Goal: Check status

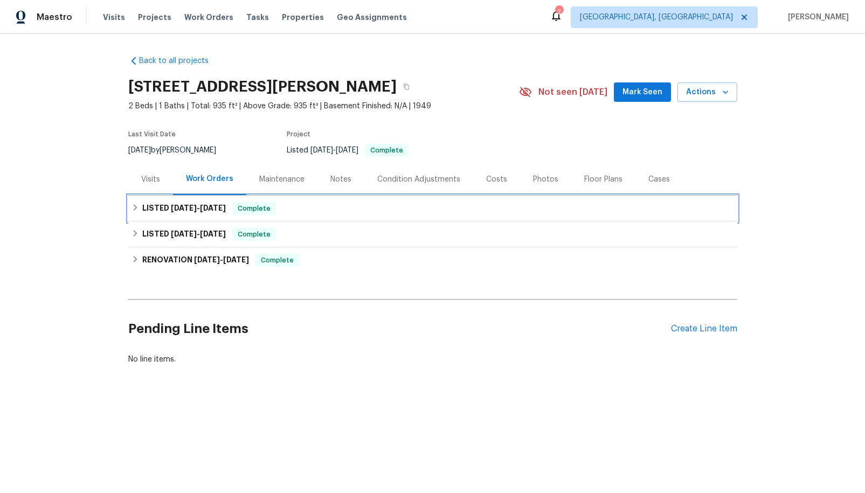
click at [200, 209] on span "[DATE]" at bounding box center [213, 208] width 26 height 8
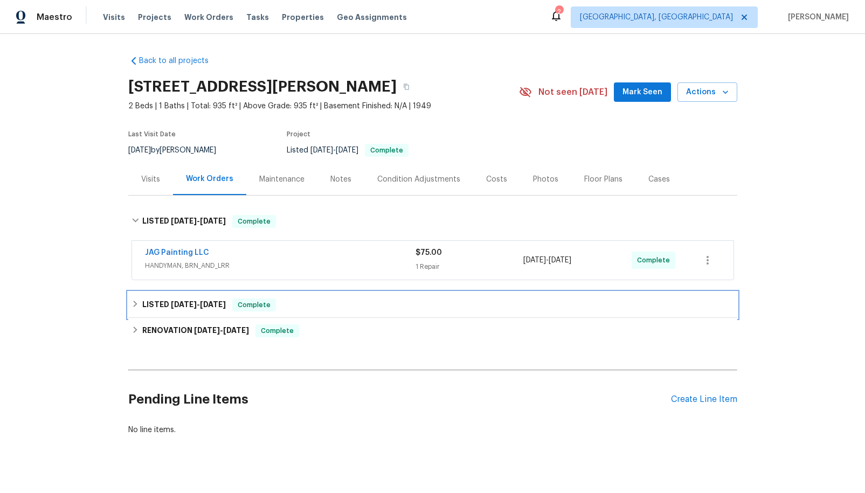
click at [187, 300] on h6 "LISTED [DATE] - [DATE]" at bounding box center [184, 305] width 84 height 13
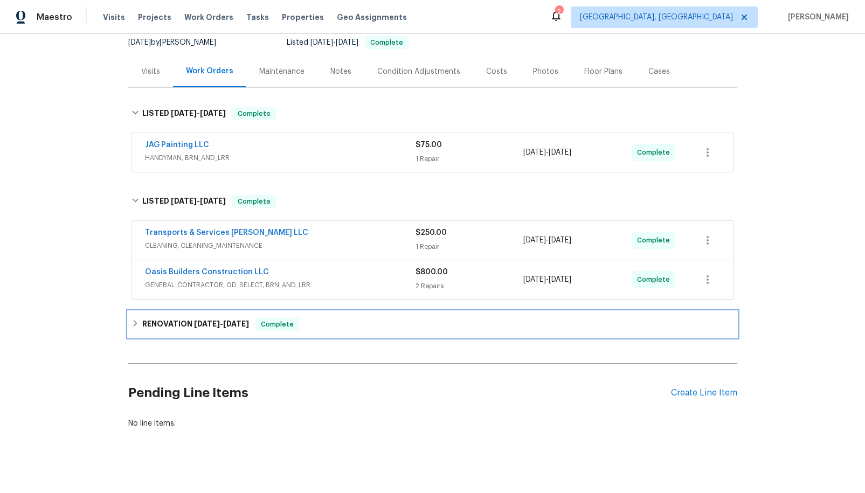
click at [213, 322] on span "[DATE]" at bounding box center [207, 324] width 26 height 8
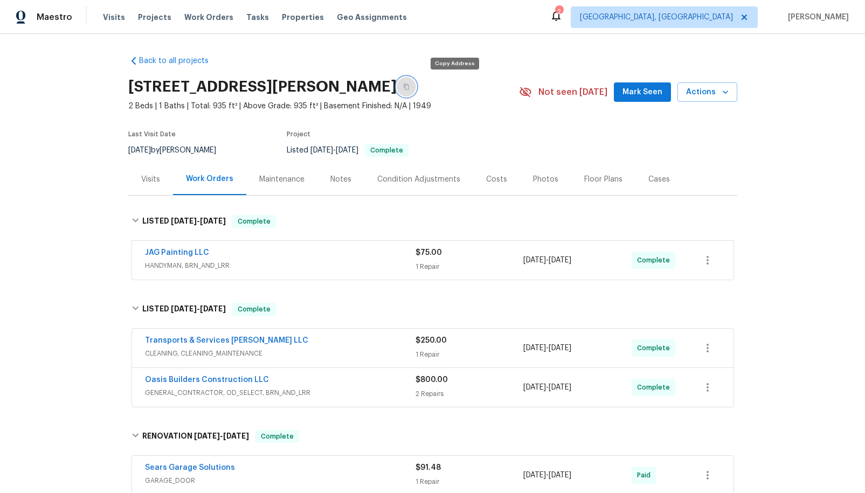
click at [416, 83] on button "button" at bounding box center [406, 86] width 19 height 19
